Goal: Task Accomplishment & Management: Manage account settings

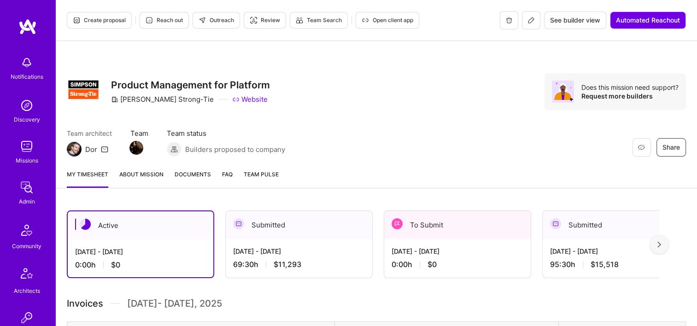
click at [316, 239] on div "[DATE] - [DATE] 69:30 h $11,293" at bounding box center [299, 258] width 146 height 38
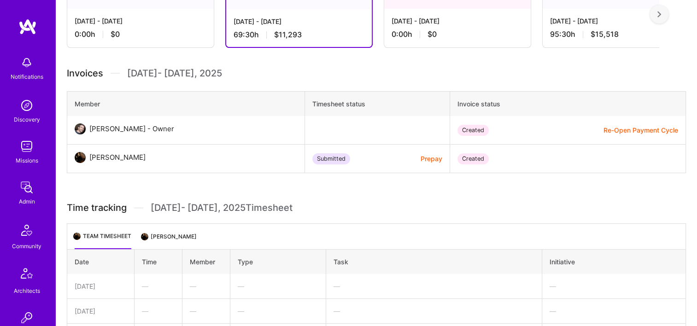
scroll to position [138, 0]
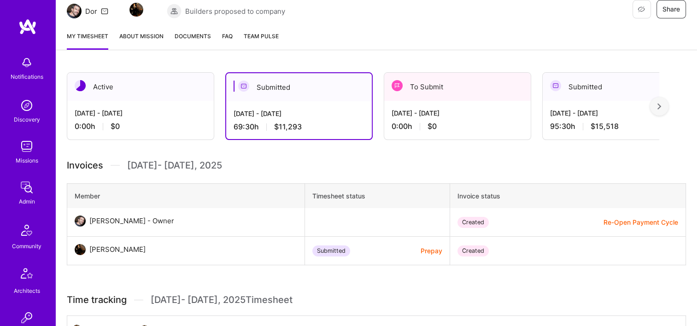
click at [184, 37] on span "Documents" at bounding box center [193, 36] width 36 height 10
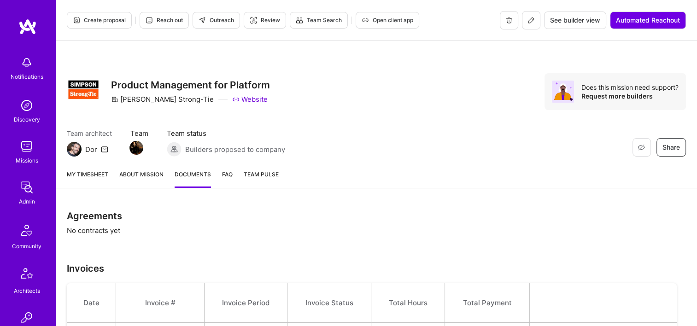
click at [83, 175] on link "My timesheet" at bounding box center [87, 178] width 41 height 18
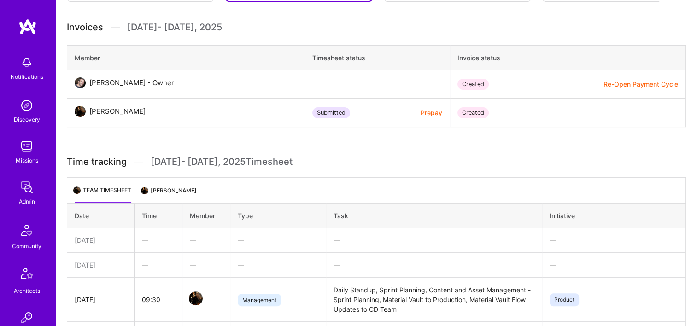
click at [175, 191] on li "[PERSON_NAME]" at bounding box center [169, 194] width 54 height 18
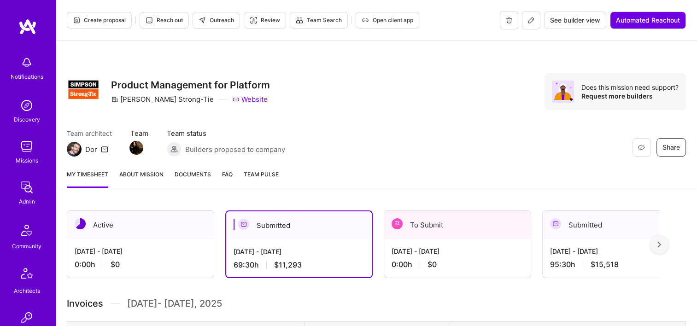
click at [531, 19] on icon at bounding box center [530, 20] width 7 height 7
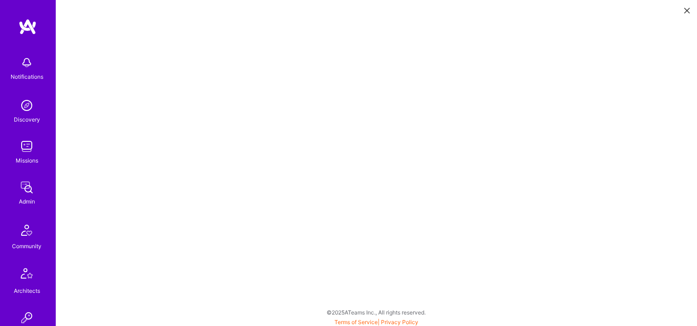
click at [689, 6] on button at bounding box center [686, 9] width 11 height 15
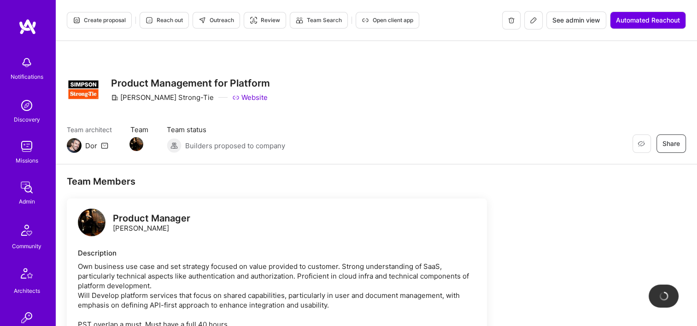
click at [581, 24] on button "See admin view" at bounding box center [576, 20] width 60 height 17
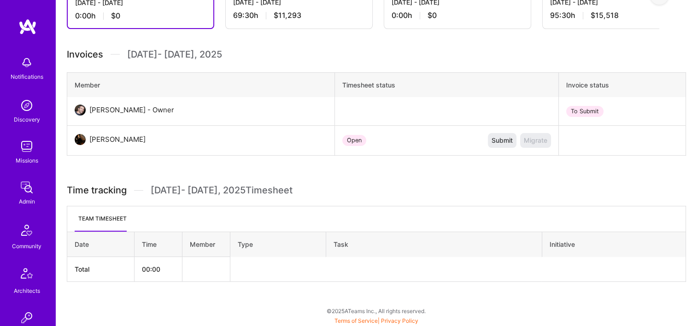
scroll to position [111, 0]
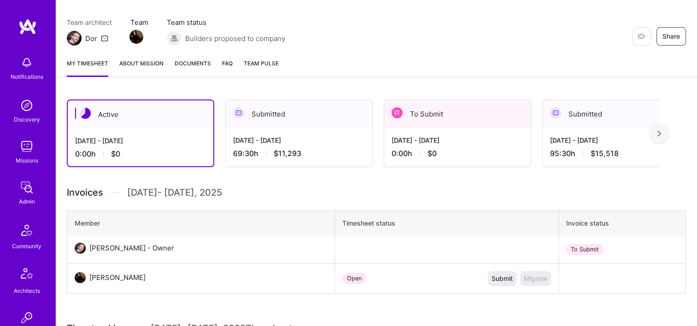
click at [460, 134] on div "[DATE] - [DATE] 0:00 h $0" at bounding box center [457, 147] width 146 height 38
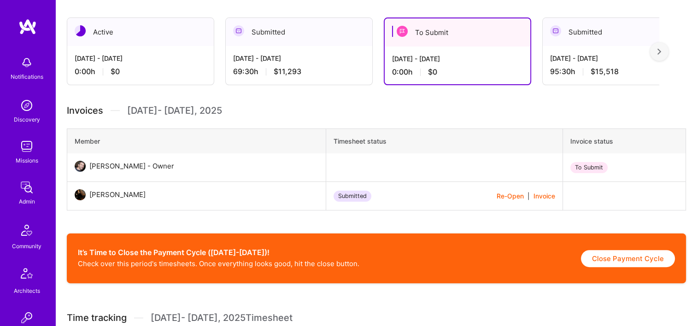
scroll to position [249, 0]
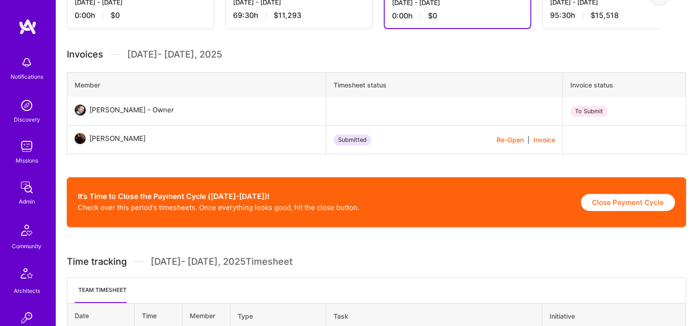
drag, startPoint x: 501, startPoint y: 139, endPoint x: 508, endPoint y: 172, distance: 33.6
click at [501, 139] on button "Re-Open" at bounding box center [509, 140] width 27 height 10
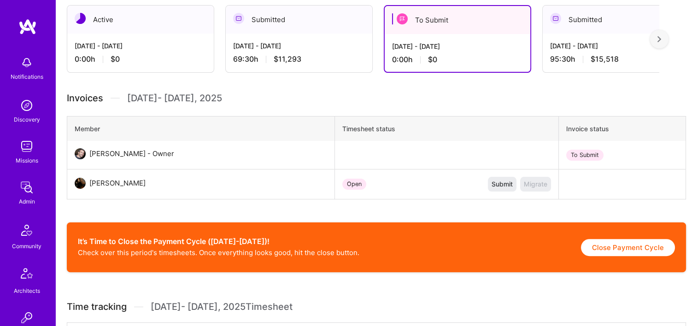
scroll to position [157, 0]
